Goal: Check status: Verify the current state of an ongoing process or item

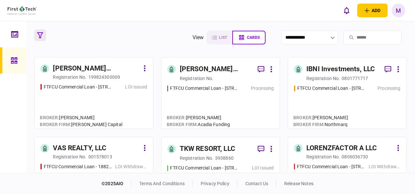
click at [40, 34] on icon "button" at bounding box center [40, 35] width 6 height 6
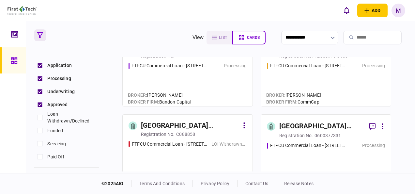
scroll to position [425, 0]
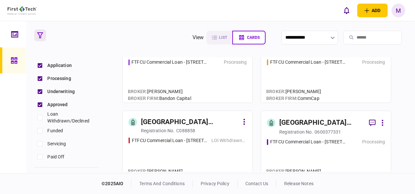
click at [296, 135] on link "GARDEN STREET PASSAIC, LLC registration no. 0600377331 FTFCU Commercial Loan - …" at bounding box center [326, 147] width 131 height 72
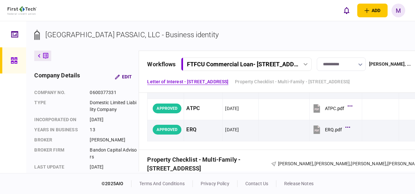
scroll to position [163, 0]
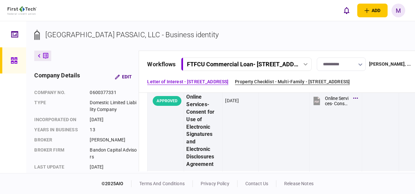
click at [349, 80] on link "Property Checklist - Multi-Family - [STREET_ADDRESS]" at bounding box center [292, 81] width 115 height 7
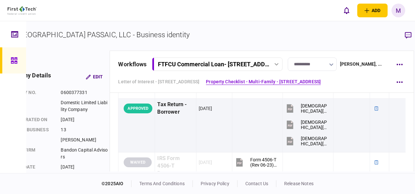
scroll to position [546, 0]
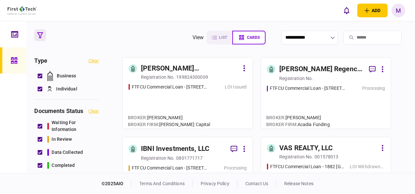
click at [305, 103] on div "FTFCU Commercial Loan - [STREET_ADDRESS][PERSON_NAME] Processing" at bounding box center [326, 104] width 118 height 38
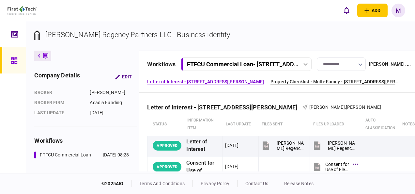
click at [286, 83] on link "Property Checklist - Multi-Family - [STREET_ADDRESS][PERSON_NAME]" at bounding box center [336, 81] width 131 height 7
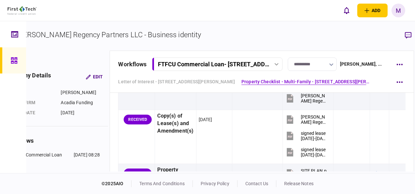
scroll to position [663, 0]
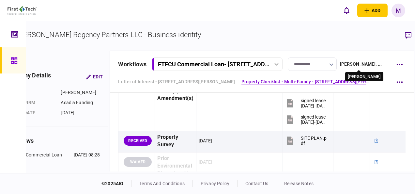
click at [357, 67] on div "[PERSON_NAME] , ..." at bounding box center [361, 64] width 42 height 7
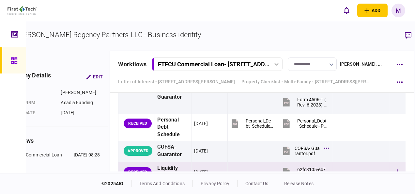
scroll to position [1186, 0]
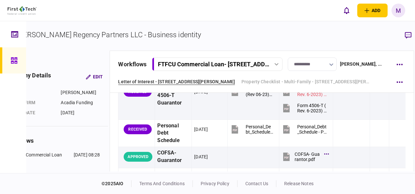
click at [185, 83] on link "Letter of Interest - [STREET_ADDRESS][PERSON_NAME]" at bounding box center [176, 81] width 117 height 7
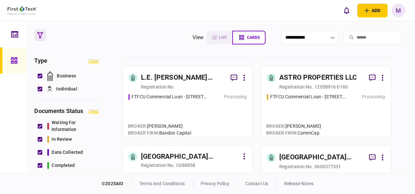
scroll to position [392, 0]
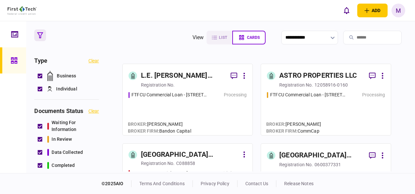
click at [286, 102] on div "FTFCU Commercial Loan - [STREET_ADDRESS] Price UT Processing" at bounding box center [326, 110] width 118 height 38
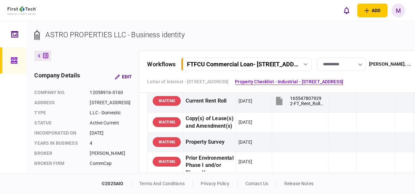
scroll to position [425, 0]
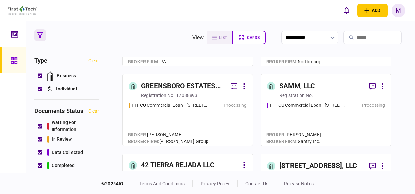
scroll to position [229, 0]
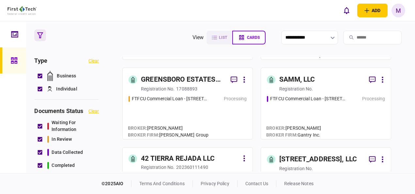
click at [178, 116] on div "FTFCU Commercial Loan - [STREET_ADDRESS] Processing" at bounding box center [188, 114] width 118 height 38
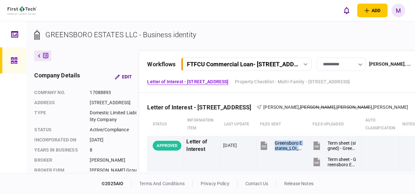
drag, startPoint x: 267, startPoint y: 171, endPoint x: 283, endPoint y: 170, distance: 15.7
click at [283, 170] on div "**********" at bounding box center [220, 97] width 389 height 152
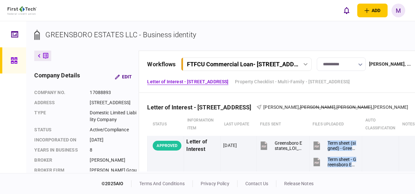
drag, startPoint x: 283, startPoint y: 170, endPoint x: 337, endPoint y: 170, distance: 54.2
click at [337, 170] on div "**********" at bounding box center [220, 97] width 389 height 152
drag, startPoint x: 337, startPoint y: 170, endPoint x: 390, endPoint y: 170, distance: 52.6
click at [390, 170] on div "**********" at bounding box center [220, 97] width 389 height 152
click at [404, 105] on span "[PERSON_NAME]" at bounding box center [391, 107] width 36 height 5
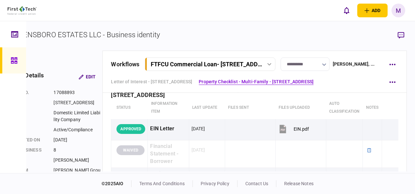
scroll to position [229, 0]
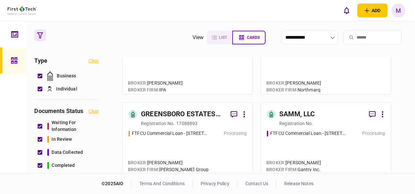
scroll to position [196, 0]
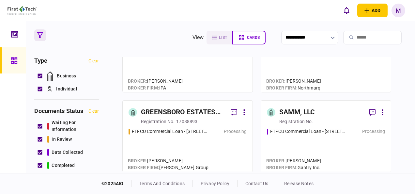
click at [329, 152] on div "FTFCU Commercial Loan - [STREET_ADDRESS] Processing" at bounding box center [326, 147] width 118 height 38
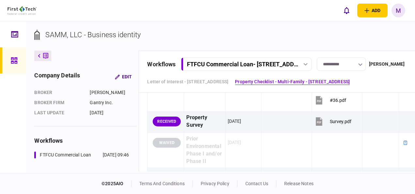
scroll to position [2286, 0]
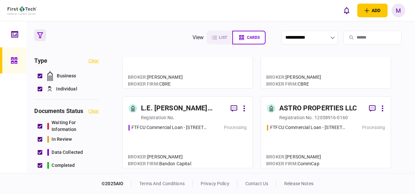
scroll to position [294, 0]
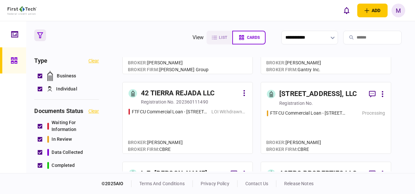
click at [319, 120] on div "FTFCU Commercial Loan - [STREET_ADDRESS] Processing" at bounding box center [326, 129] width 118 height 38
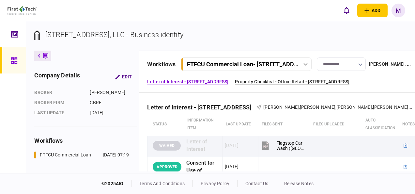
click at [345, 83] on link "Property Checklist - Office Retail - [STREET_ADDRESS]" at bounding box center [292, 81] width 115 height 7
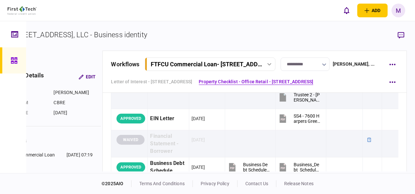
scroll to position [0, 41]
click at [393, 81] on icon "button" at bounding box center [393, 81] width 6 height 1
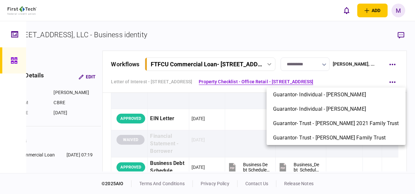
drag, startPoint x: 336, startPoint y: 171, endPoint x: 325, endPoint y: 171, distance: 10.8
click at [325, 171] on div at bounding box center [207, 97] width 415 height 194
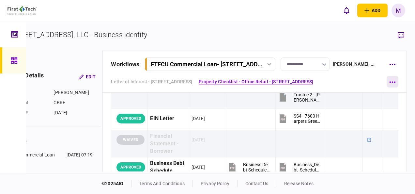
click at [391, 81] on icon "button" at bounding box center [393, 82] width 6 height 2
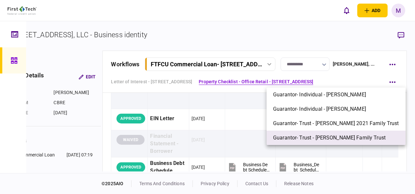
click at [346, 141] on span "Guarantor- Trust - [PERSON_NAME] Family Trust" at bounding box center [329, 138] width 113 height 8
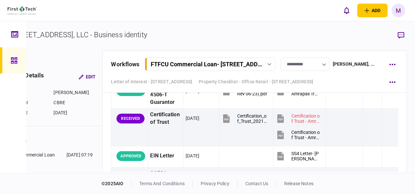
scroll to position [3142, 0]
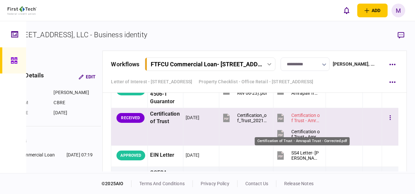
click at [298, 130] on div "Certification of Trust - Amrapali Trust - Corrected.pdf" at bounding box center [306, 134] width 29 height 10
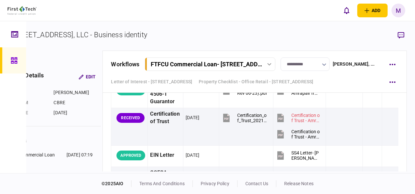
click at [197, 64] on div "FTFCU Commercial Loan - [STREET_ADDRESS]" at bounding box center [206, 64] width 111 height 7
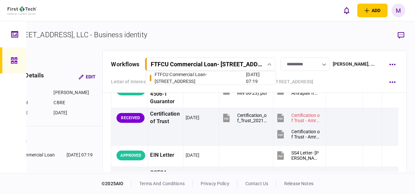
click at [170, 78] on div "FTFCU Commercial Loan - [STREET_ADDRESS]" at bounding box center [201, 78] width 92 height 14
